Goal: Find specific page/section: Find specific page/section

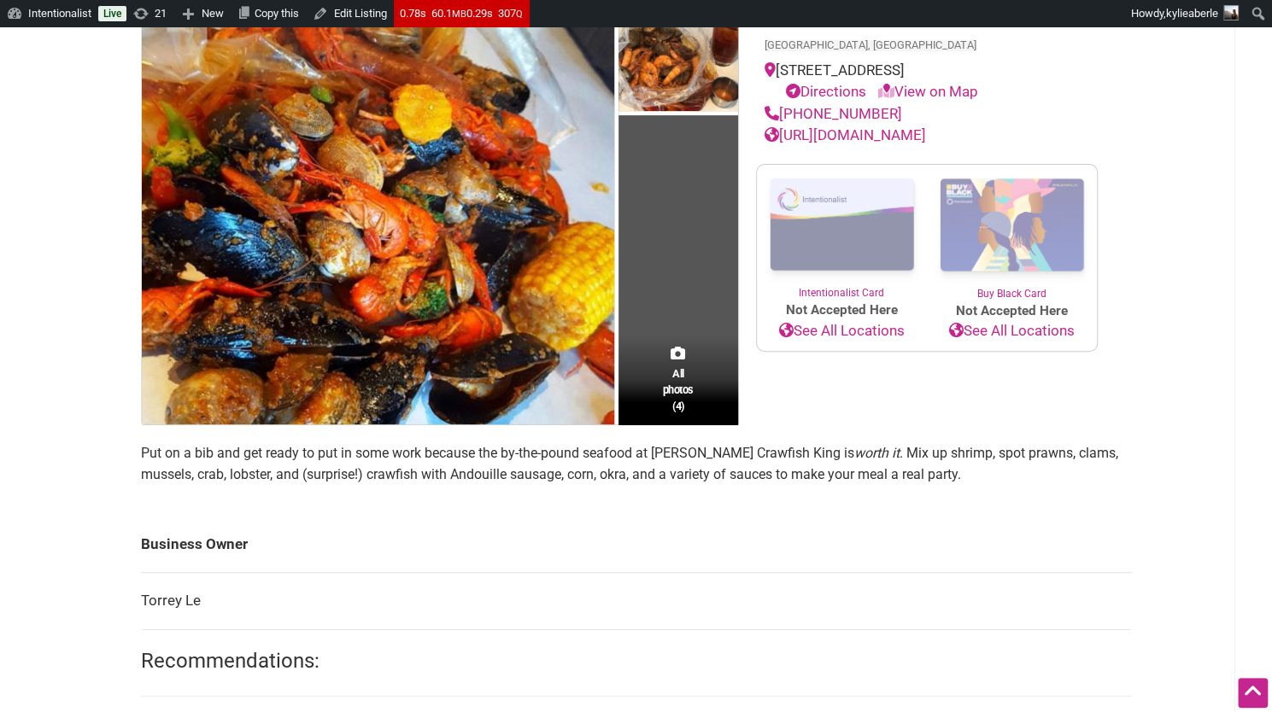
scroll to position [521, 0]
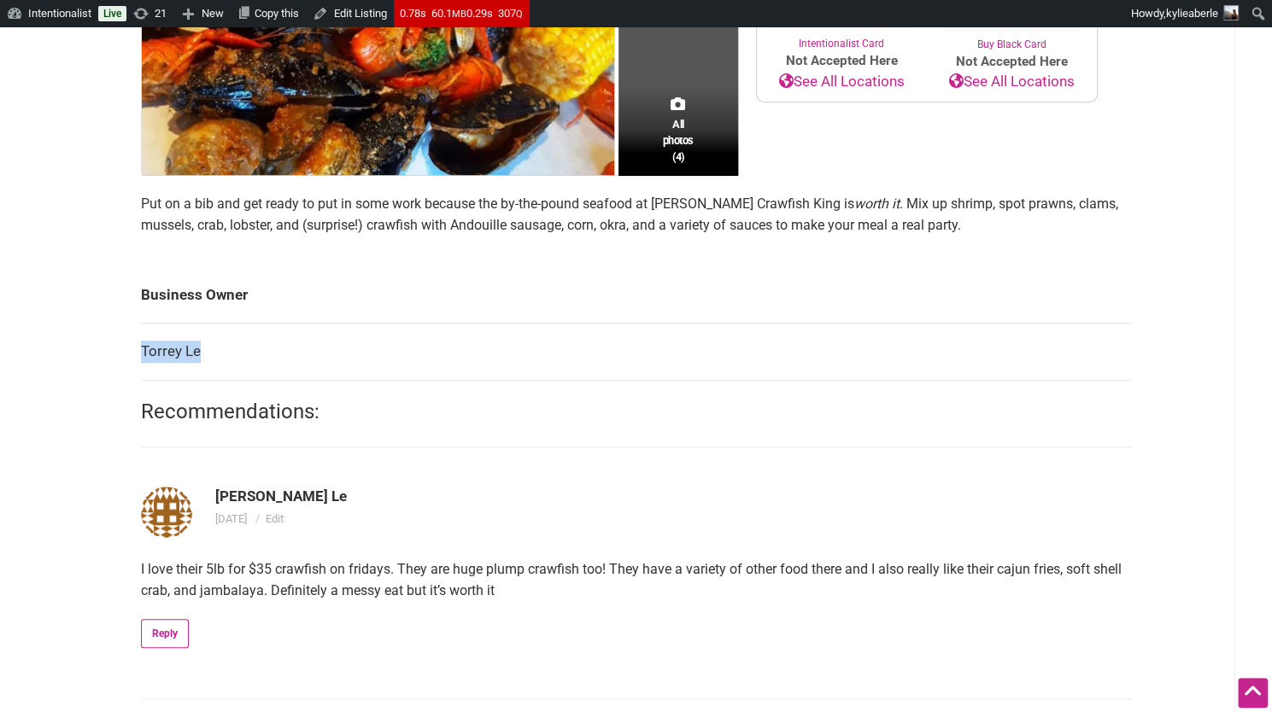
drag, startPoint x: 216, startPoint y: 348, endPoint x: 140, endPoint y: 353, distance: 76.2
click at [141, 353] on td "Torrey Le" at bounding box center [636, 352] width 991 height 57
copy td "Torrey Le"
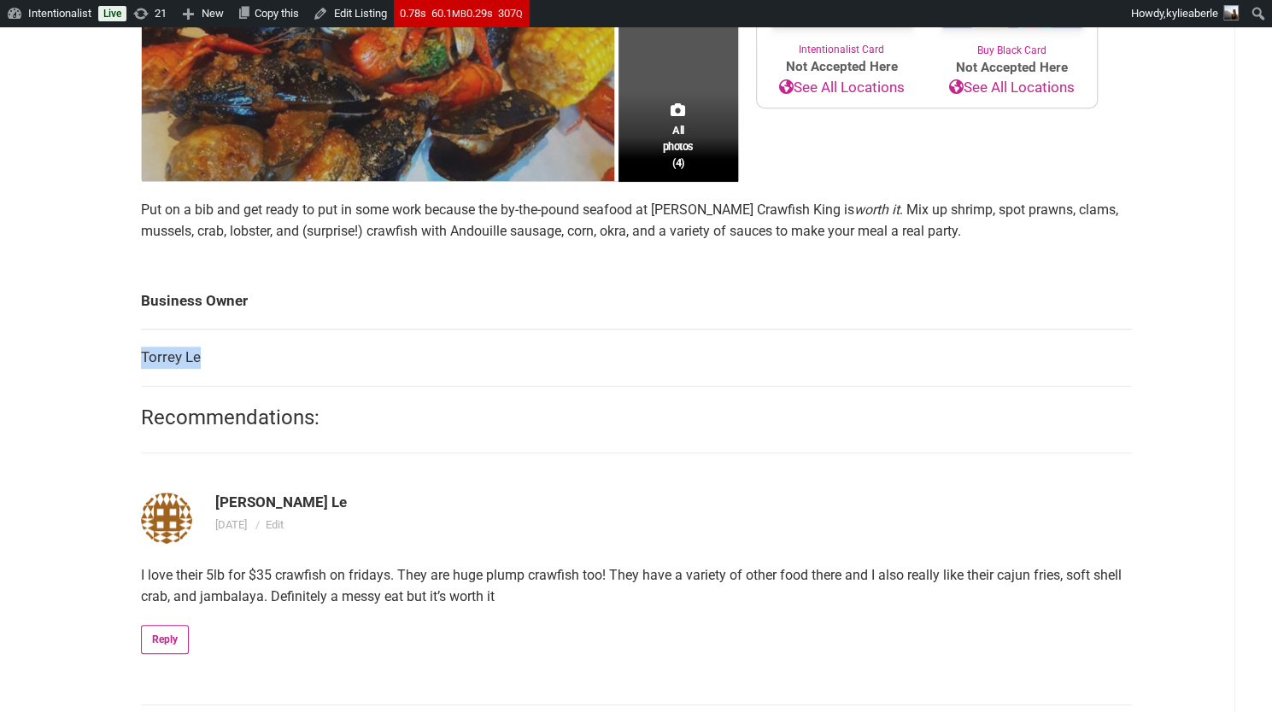
scroll to position [520, 0]
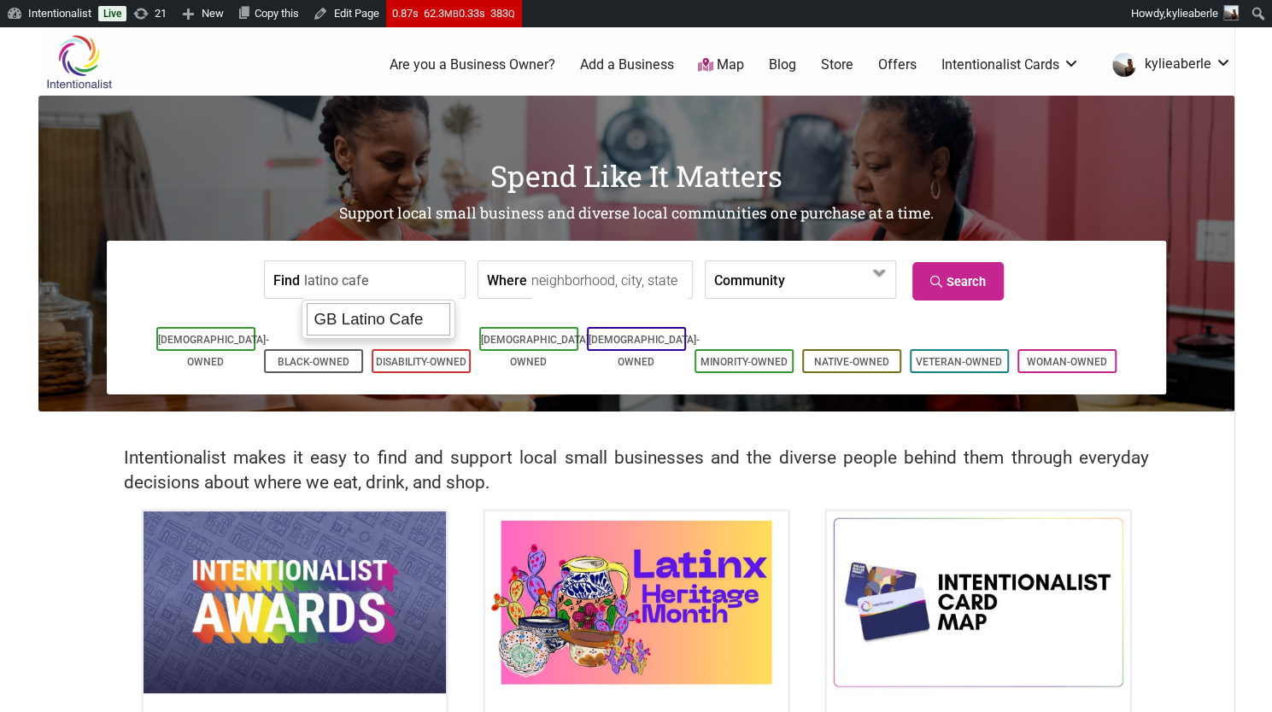
click at [392, 327] on div "GB Latino Cafe" at bounding box center [379, 319] width 144 height 32
type input "GB Latino Cafe"
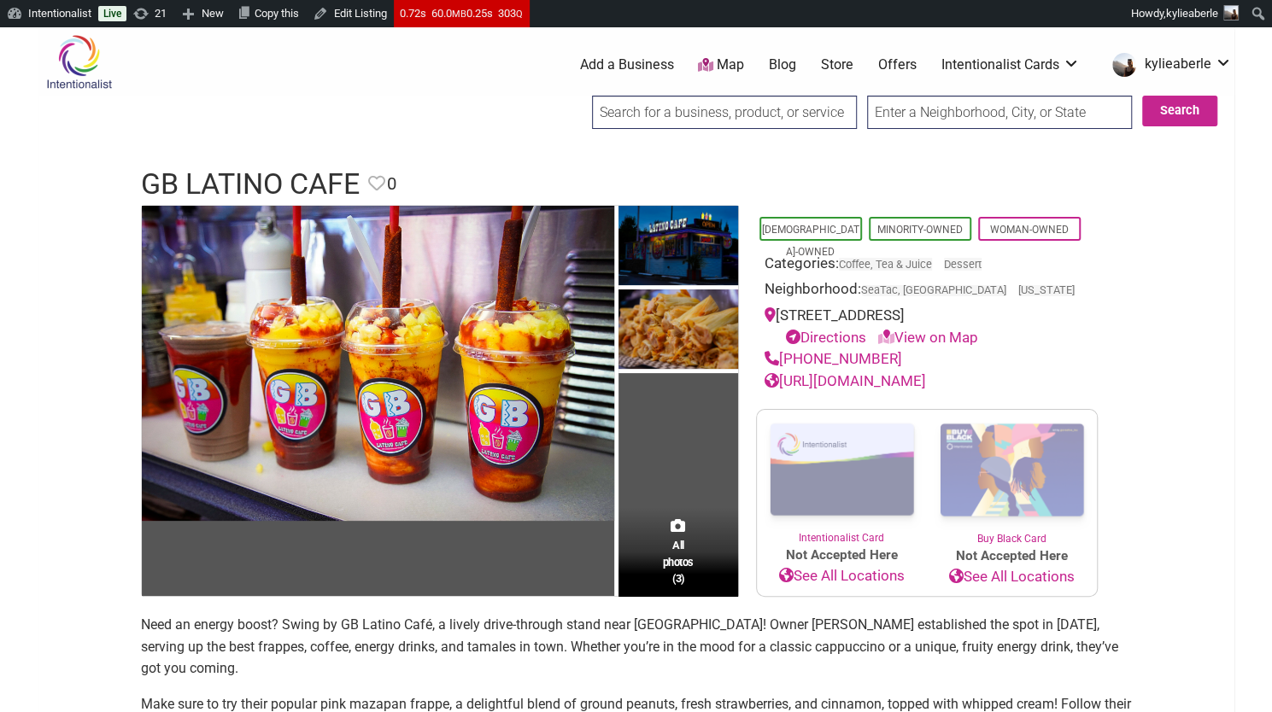
click at [700, 92] on div "0 Add a Business Map Blog Store Offers Intentionalist Cards Buy Black Card Inte…" at bounding box center [720, 65] width 1049 height 68
click at [678, 120] on input "search" at bounding box center [724, 112] width 265 height 33
paste input "Las Delicias Panaderia Y Antojitos"
drag, startPoint x: 671, startPoint y: 114, endPoint x: 913, endPoint y: 172, distance: 248.6
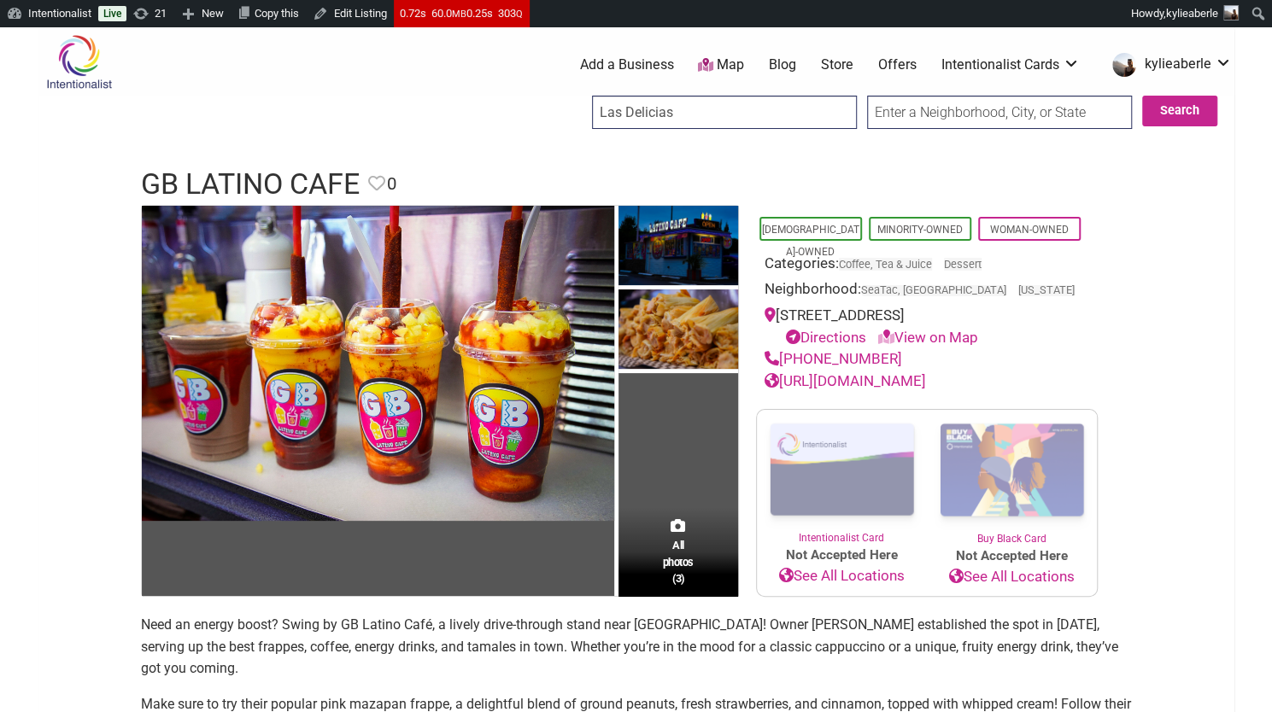
type input "Las Delicias"
click at [575, 96] on input "Search" at bounding box center [608, 113] width 66 height 35
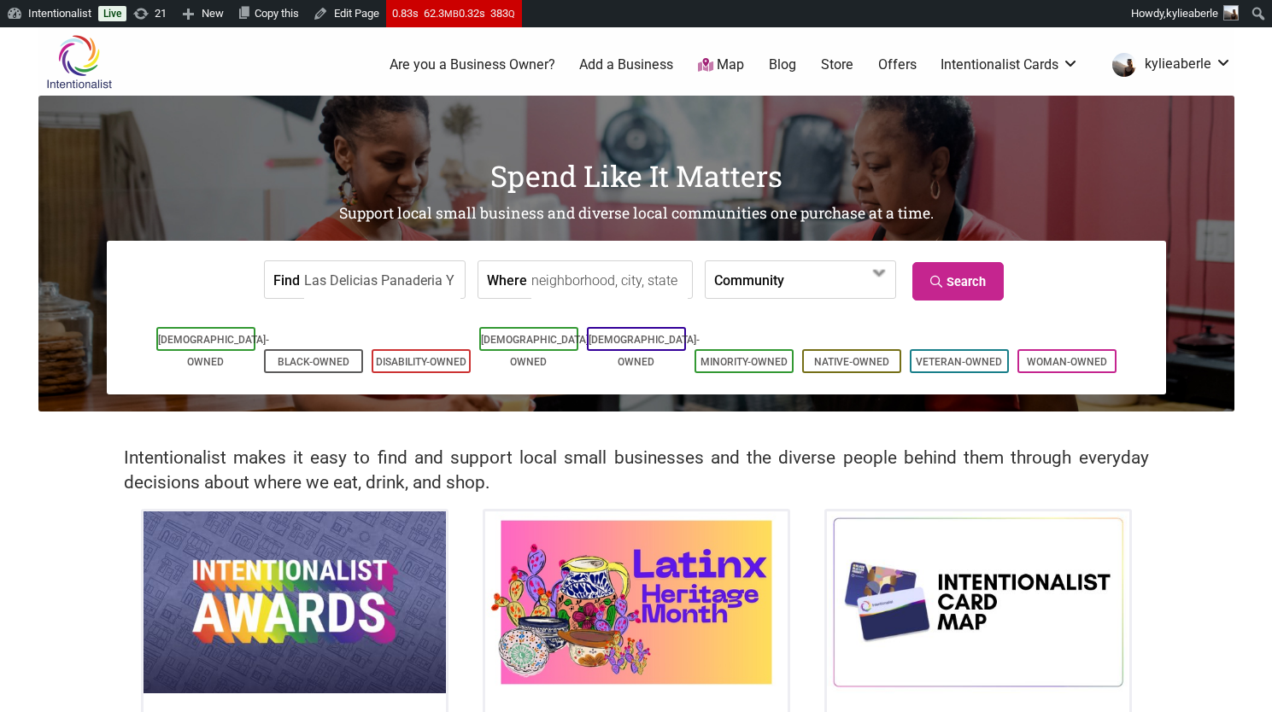
drag, startPoint x: 0, startPoint y: 0, endPoint x: 519, endPoint y: 308, distance: 603.6
click at [519, 308] on div "Find Las Delicias Panaderia Y Antojitos Where Community [DEMOGRAPHIC_DATA]-Owne…" at bounding box center [636, 318] width 1059 height 154
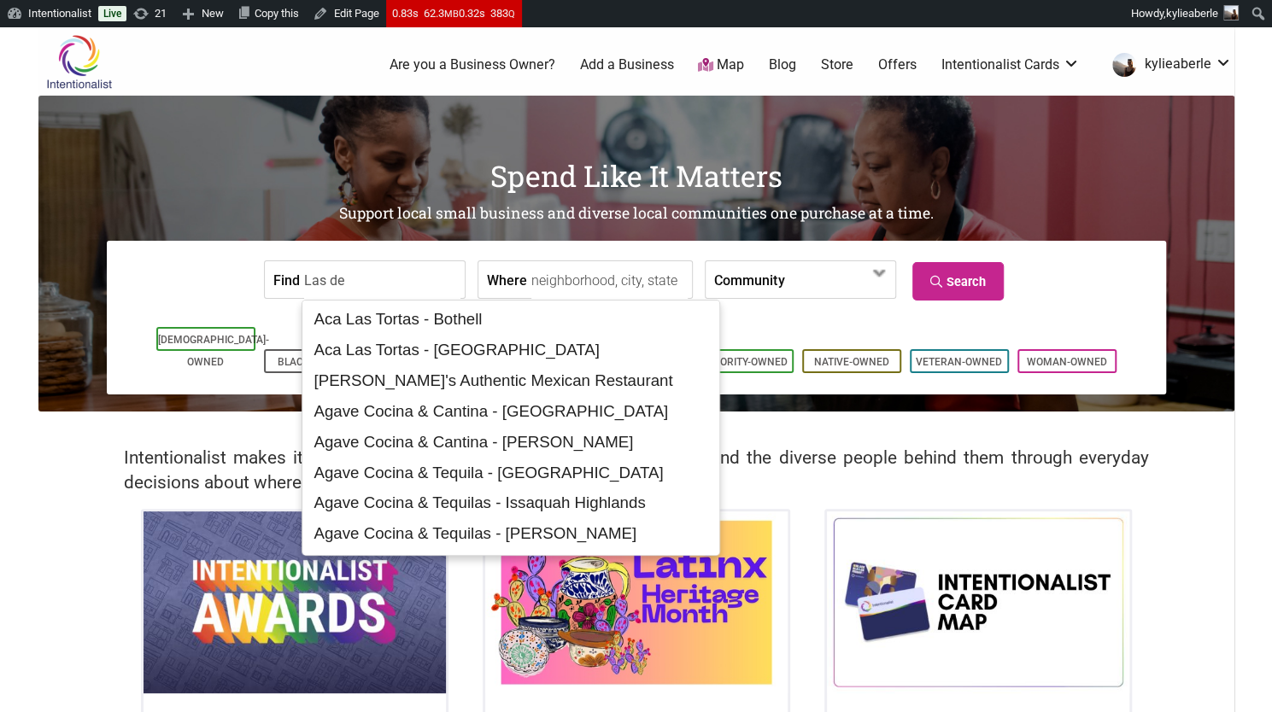
type input "Las del"
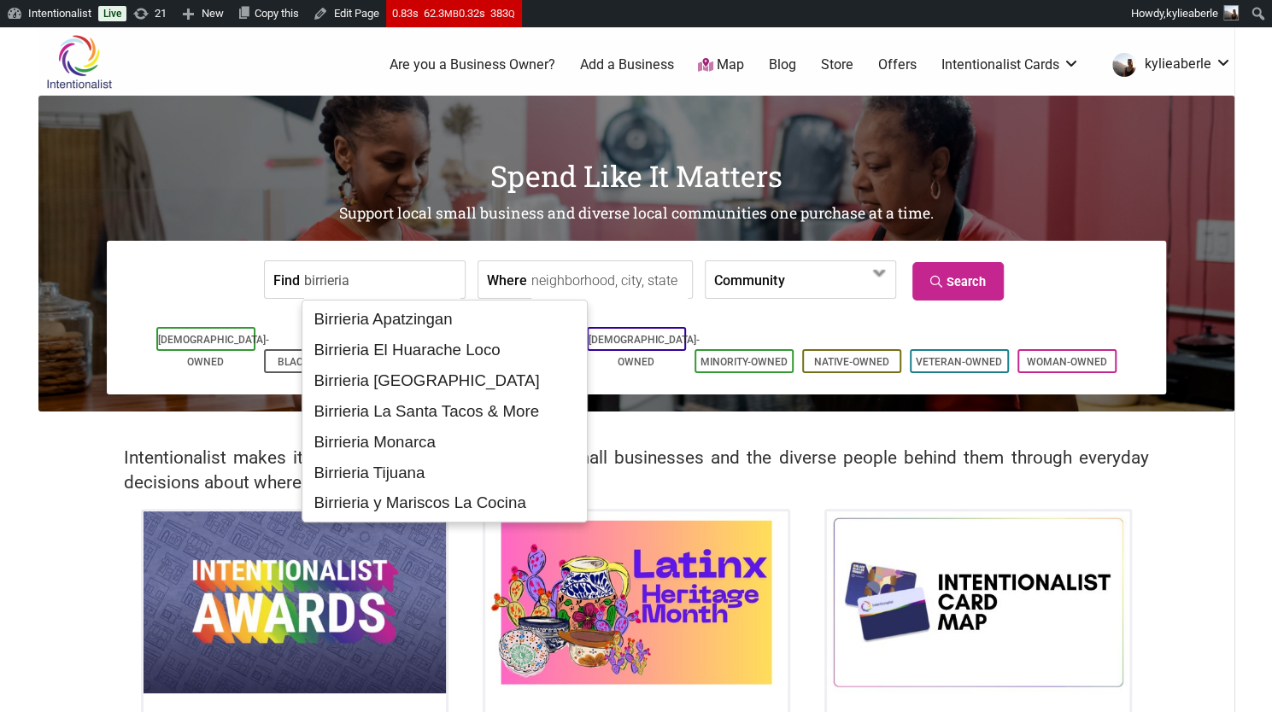
type input "birrieria g"
